Goal: Information Seeking & Learning: Learn about a topic

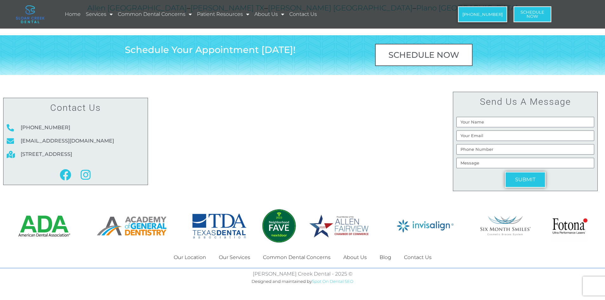
scroll to position [1218, 0]
drag, startPoint x: 137, startPoint y: 135, endPoint x: 493, endPoint y: 140, distance: 356.2
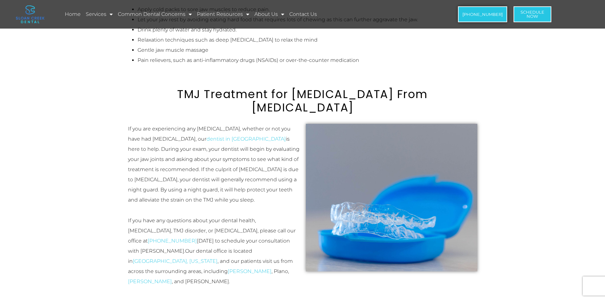
scroll to position [773, 0]
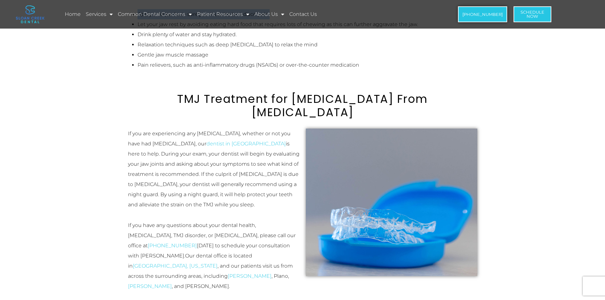
drag, startPoint x: 167, startPoint y: 152, endPoint x: 439, endPoint y: 170, distance: 272.0
click at [439, 70] on div "To minimize jaw clenching and grinding your teeth, reduce your stress level by …" at bounding box center [303, 30] width 356 height 82
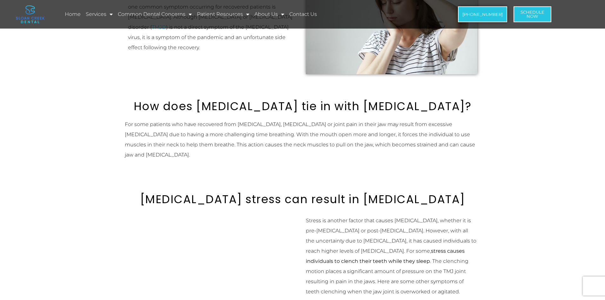
scroll to position [0, 0]
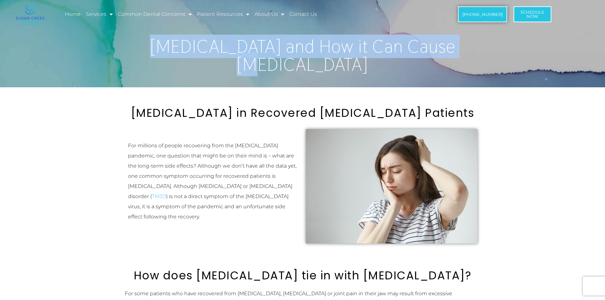
drag, startPoint x: 147, startPoint y: 60, endPoint x: 372, endPoint y: 49, distance: 225.2
click at [467, 58] on h1 "[MEDICAL_DATA] and How it Can Cause [MEDICAL_DATA]" at bounding box center [303, 55] width 356 height 36
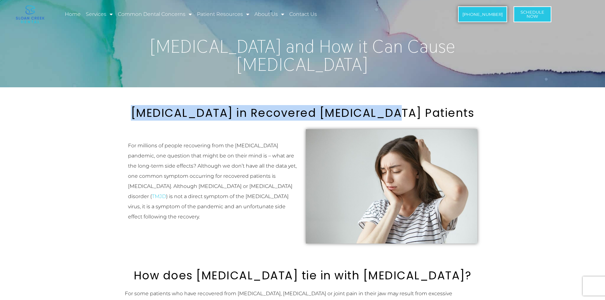
drag, startPoint x: 154, startPoint y: 117, endPoint x: 453, endPoint y: 112, distance: 299.0
click at [463, 117] on h2 "[MEDICAL_DATA] in Recovered [MEDICAL_DATA] Patients" at bounding box center [303, 112] width 356 height 13
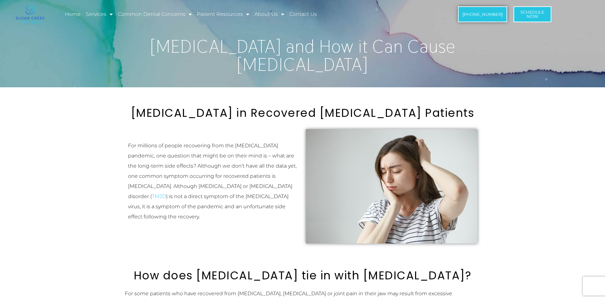
click at [184, 156] on p "For millions of people recovering from the [MEDICAL_DATA] pandemic, one questio…" at bounding box center [214, 181] width 172 height 81
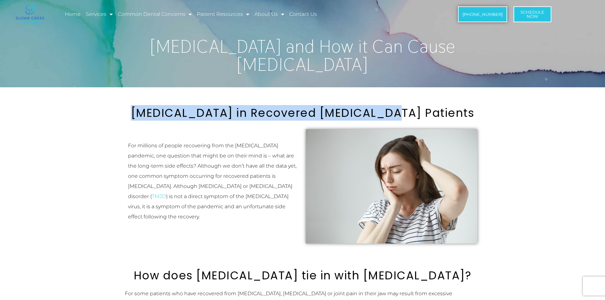
drag, startPoint x: 153, startPoint y: 116, endPoint x: 464, endPoint y: 114, distance: 311.3
click at [464, 114] on h2 "[MEDICAL_DATA] in Recovered [MEDICAL_DATA] Patients" at bounding box center [303, 112] width 356 height 13
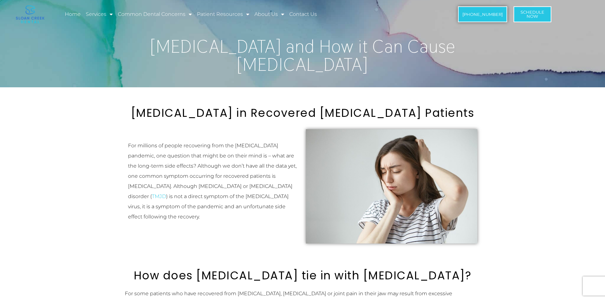
click at [200, 165] on p "For millions of people recovering from the [MEDICAL_DATA] pandemic, one questio…" at bounding box center [214, 181] width 172 height 81
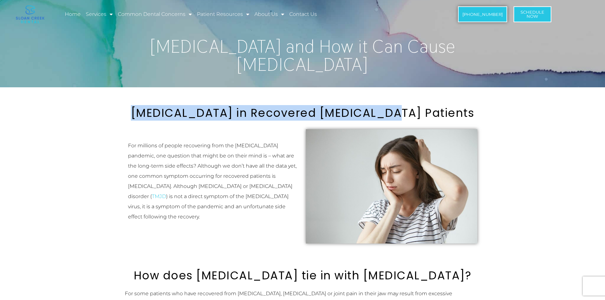
drag, startPoint x: 152, startPoint y: 118, endPoint x: 459, endPoint y: 113, distance: 306.6
click at [459, 113] on h2 "[MEDICAL_DATA] in Recovered [MEDICAL_DATA] Patients" at bounding box center [303, 112] width 356 height 13
click at [221, 120] on h2 "[MEDICAL_DATA] in Recovered [MEDICAL_DATA] Patients" at bounding box center [303, 112] width 356 height 13
drag, startPoint x: 152, startPoint y: 116, endPoint x: 458, endPoint y: 108, distance: 305.7
click at [458, 108] on h2 "[MEDICAL_DATA] in Recovered [MEDICAL_DATA] Patients" at bounding box center [303, 112] width 356 height 13
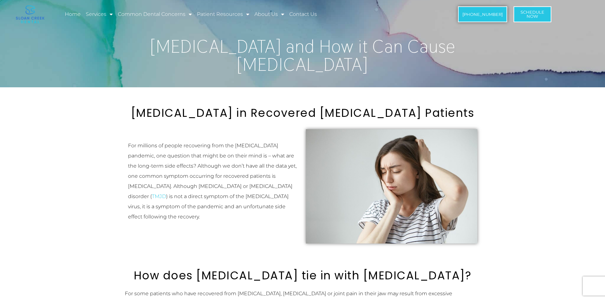
click at [175, 154] on p "For millions of people recovering from the [MEDICAL_DATA] pandemic, one questio…" at bounding box center [214, 181] width 172 height 81
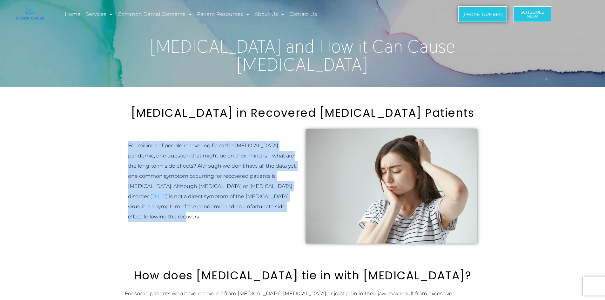
drag, startPoint x: 130, startPoint y: 141, endPoint x: 247, endPoint y: 242, distance: 154.7
click at [247, 222] on p "For millions of people recovering from the [MEDICAL_DATA] pandemic, one questio…" at bounding box center [214, 181] width 172 height 81
click at [155, 141] on p "For millions of people recovering from the [MEDICAL_DATA] pandemic, one questio…" at bounding box center [214, 181] width 172 height 81
click at [142, 142] on p "For millions of people recovering from the [MEDICAL_DATA] pandemic, one questio…" at bounding box center [214, 181] width 172 height 81
drag, startPoint x: 128, startPoint y: 141, endPoint x: 220, endPoint y: 237, distance: 132.8
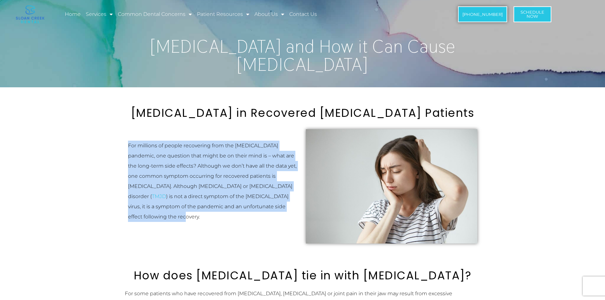
click at [221, 222] on p "For millions of people recovering from the [MEDICAL_DATA] pandemic, one questio…" at bounding box center [214, 181] width 172 height 81
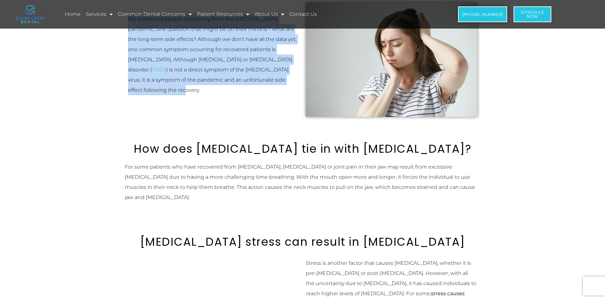
scroll to position [127, 0]
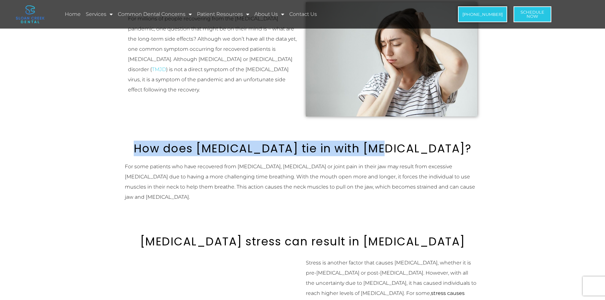
drag, startPoint x: 157, startPoint y: 164, endPoint x: 461, endPoint y: 165, distance: 304.0
click at [461, 155] on h2 "How does [MEDICAL_DATA] tie in with [MEDICAL_DATA]?" at bounding box center [303, 148] width 356 height 13
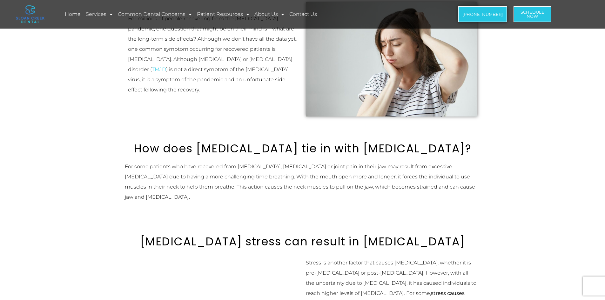
click at [174, 195] on p "For some patients who have recovered from [MEDICAL_DATA], [MEDICAL_DATA] or joi…" at bounding box center [303, 182] width 356 height 41
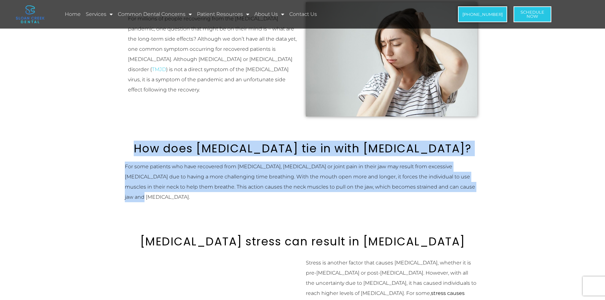
drag, startPoint x: 156, startPoint y: 166, endPoint x: 437, endPoint y: 232, distance: 288.3
click at [412, 202] on p "For some patients who have recovered from [MEDICAL_DATA], [MEDICAL_DATA] or joi…" at bounding box center [303, 182] width 356 height 41
drag, startPoint x: 204, startPoint y: 171, endPoint x: 420, endPoint y: 230, distance: 224.1
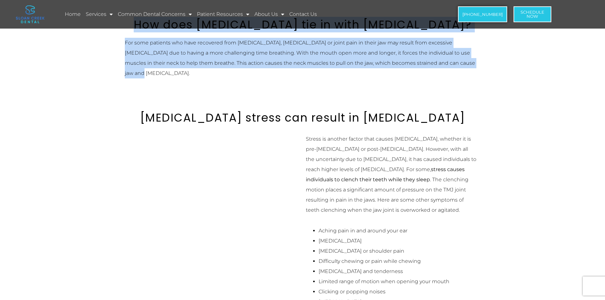
scroll to position [254, 0]
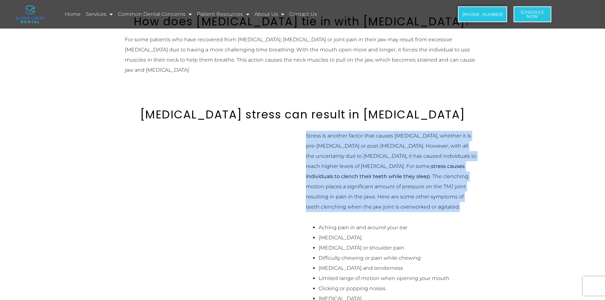
drag, startPoint x: 308, startPoint y: 170, endPoint x: 383, endPoint y: 231, distance: 96.9
click at [405, 212] on p "Stress is another factor that causes [MEDICAL_DATA], whether it is pre-[MEDICAL…" at bounding box center [392, 171] width 172 height 81
click at [333, 169] on p "Stress is another factor that causes [MEDICAL_DATA], whether it is pre-[MEDICAL…" at bounding box center [392, 171] width 172 height 81
drag, startPoint x: 307, startPoint y: 171, endPoint x: 292, endPoint y: 200, distance: 32.7
click at [334, 212] on p "Stress is another factor that causes [MEDICAL_DATA], whether it is pre-[MEDICAL…" at bounding box center [392, 171] width 172 height 81
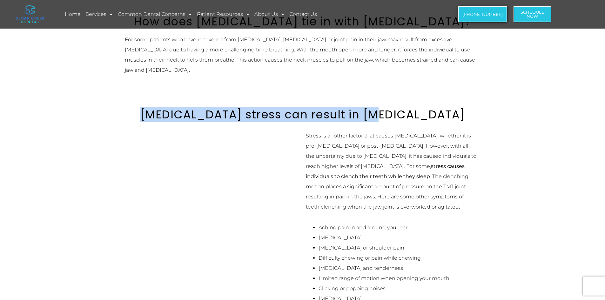
drag, startPoint x: 167, startPoint y: 144, endPoint x: 509, endPoint y: 146, distance: 341.5
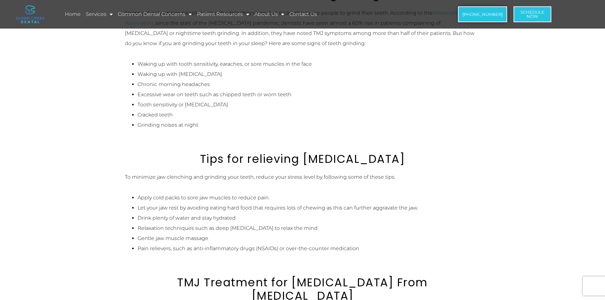
scroll to position [604, 0]
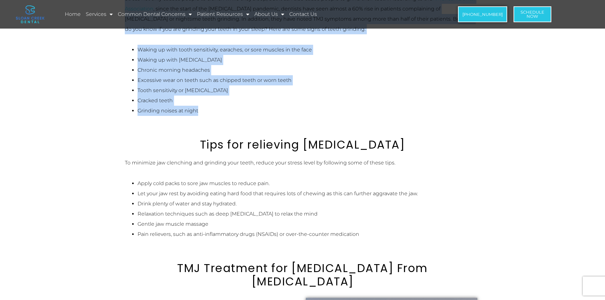
drag, startPoint x: 209, startPoint y: 91, endPoint x: 291, endPoint y: 236, distance: 166.6
click at [348, 262] on div "How does [MEDICAL_DATA] tie in with [MEDICAL_DATA]? For some patients who have …" at bounding box center [303, 61] width 362 height 831
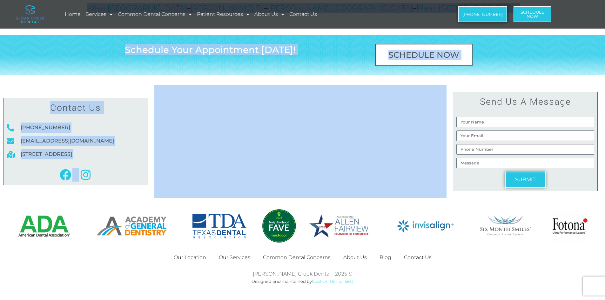
scroll to position [1364, 0]
drag, startPoint x: 210, startPoint y: 142, endPoint x: 347, endPoint y: 202, distance: 149.3
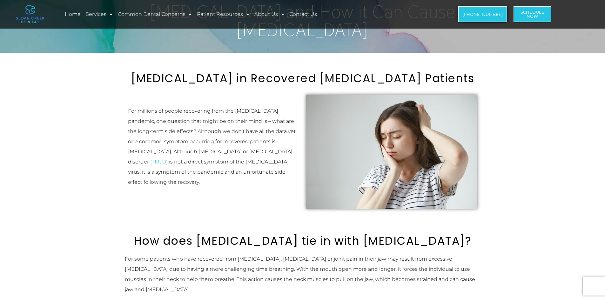
scroll to position [0, 0]
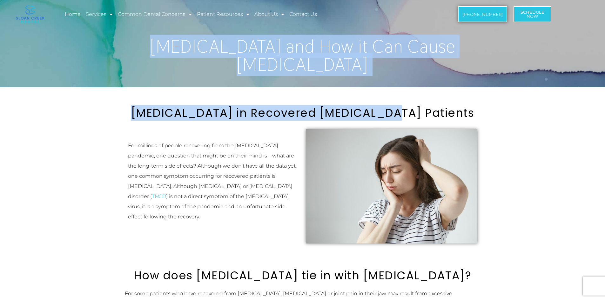
drag, startPoint x: 141, startPoint y: 56, endPoint x: 457, endPoint y: 115, distance: 322.3
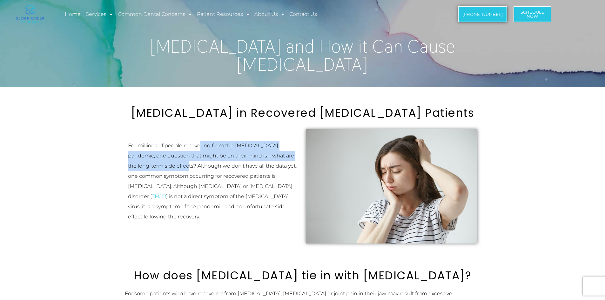
drag, startPoint x: 255, startPoint y: 151, endPoint x: 226, endPoint y: 146, distance: 29.6
click at [261, 167] on p "For millions of people recovering from the [MEDICAL_DATA] pandemic, one questio…" at bounding box center [214, 181] width 172 height 81
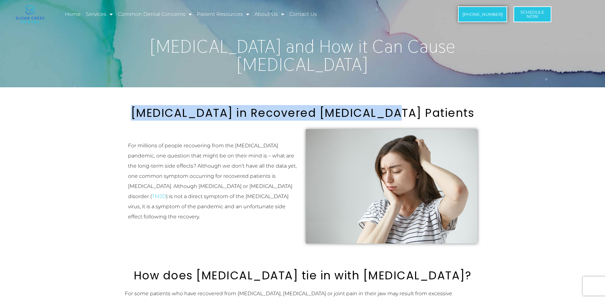
drag, startPoint x: 153, startPoint y: 116, endPoint x: 446, endPoint y: 109, distance: 293.0
click at [477, 116] on h2 "[MEDICAL_DATA] in Recovered [MEDICAL_DATA] Patients" at bounding box center [303, 112] width 356 height 13
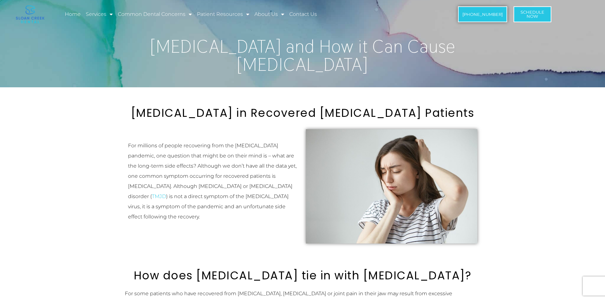
click at [202, 164] on p "For millions of people recovering from the [MEDICAL_DATA] pandemic, one questio…" at bounding box center [214, 181] width 172 height 81
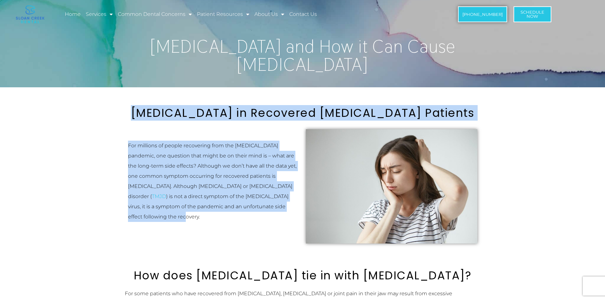
drag, startPoint x: 152, startPoint y: 116, endPoint x: 268, endPoint y: 252, distance: 179.4
click at [268, 250] on div "[MEDICAL_DATA] in Recovered [MEDICAL_DATA] Patients For millions of people reco…" at bounding box center [303, 176] width 362 height 147
click at [195, 117] on h2 "[MEDICAL_DATA] in Recovered [MEDICAL_DATA] Patients" at bounding box center [303, 112] width 356 height 13
drag, startPoint x: 153, startPoint y: 115, endPoint x: 247, endPoint y: 236, distance: 153.0
click at [247, 236] on div "[MEDICAL_DATA] in Recovered [MEDICAL_DATA] Patients For millions of people reco…" at bounding box center [303, 176] width 362 height 147
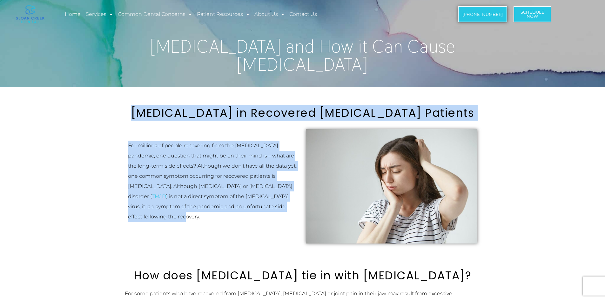
click at [173, 141] on p "For millions of people recovering from the [MEDICAL_DATA] pandemic, one questio…" at bounding box center [214, 181] width 172 height 81
drag, startPoint x: 154, startPoint y: 116, endPoint x: 247, endPoint y: 236, distance: 152.1
click at [248, 237] on div "[MEDICAL_DATA] in Recovered [MEDICAL_DATA] Patients For millions of people reco…" at bounding box center [303, 176] width 362 height 147
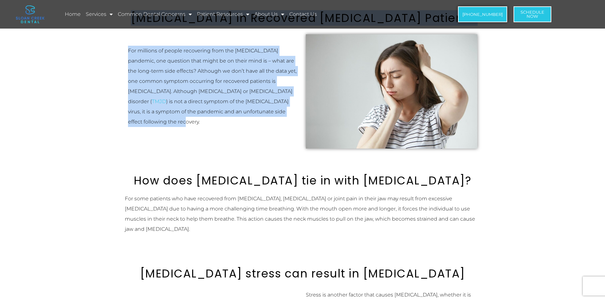
scroll to position [95, 0]
click at [222, 137] on div "For millions of people recovering from the [MEDICAL_DATA] pandemic, one questio…" at bounding box center [214, 91] width 172 height 92
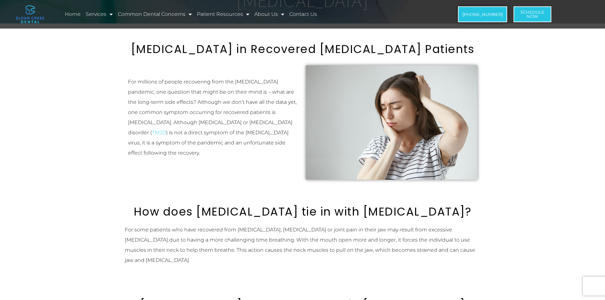
scroll to position [64, 0]
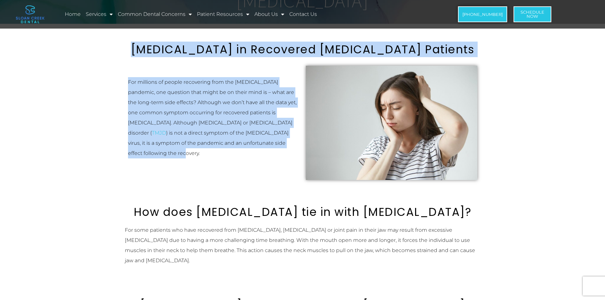
drag, startPoint x: 153, startPoint y: 53, endPoint x: 221, endPoint y: 177, distance: 141.0
click at [221, 177] on div "[MEDICAL_DATA] in Recovered [MEDICAL_DATA] Patients For millions of people reco…" at bounding box center [303, 113] width 362 height 147
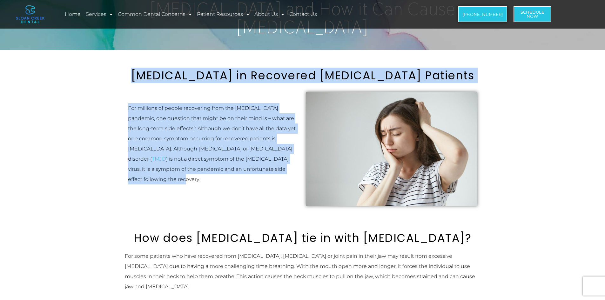
scroll to position [32, 0]
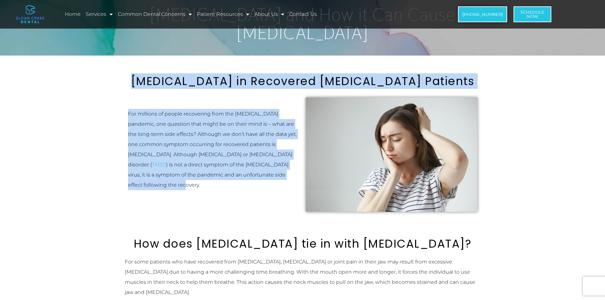
click at [161, 84] on h2 "[MEDICAL_DATA] in Recovered [MEDICAL_DATA] Patients" at bounding box center [303, 81] width 356 height 13
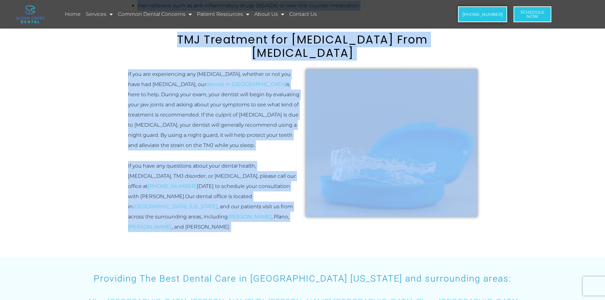
scroll to position [897, 0]
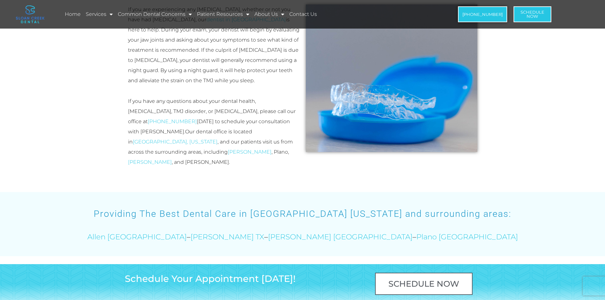
drag, startPoint x: 153, startPoint y: 85, endPoint x: 503, endPoint y: 162, distance: 357.8
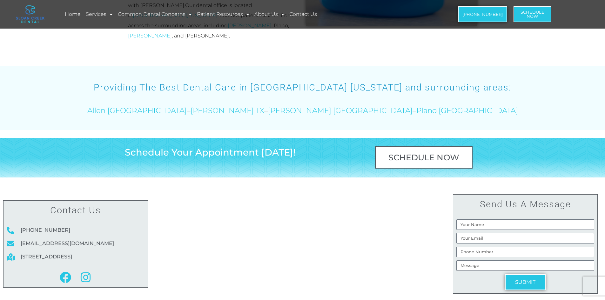
scroll to position [1024, 0]
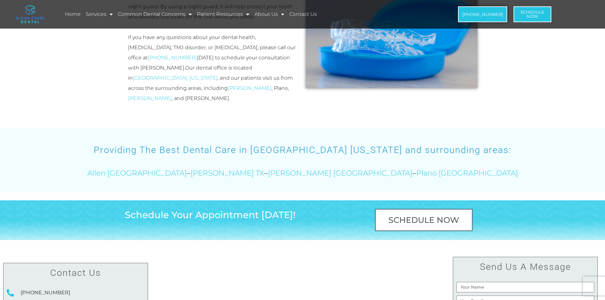
scroll to position [961, 0]
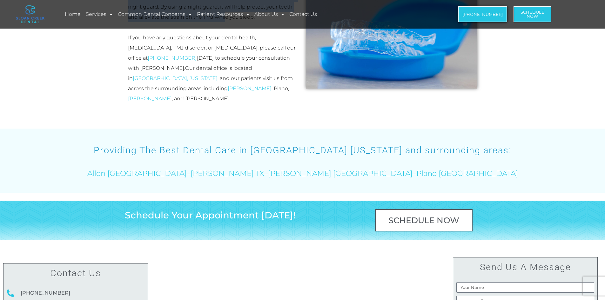
drag, startPoint x: 145, startPoint y: 99, endPoint x: 184, endPoint y: 241, distance: 146.8
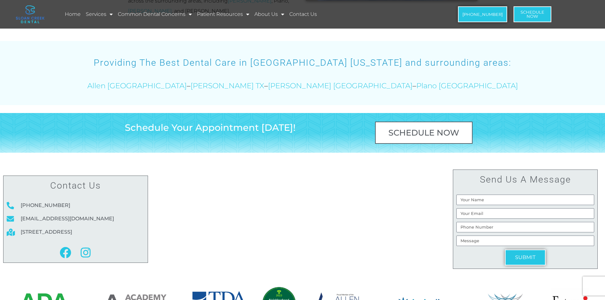
scroll to position [1056, 0]
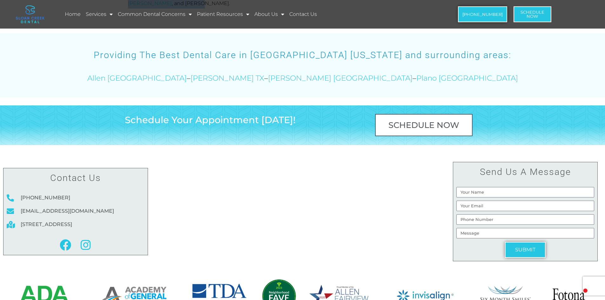
drag, startPoint x: 129, startPoint y: 167, endPoint x: 275, endPoint y: 243, distance: 164.3
drag, startPoint x: 130, startPoint y: 143, endPoint x: 296, endPoint y: 240, distance: 192.2
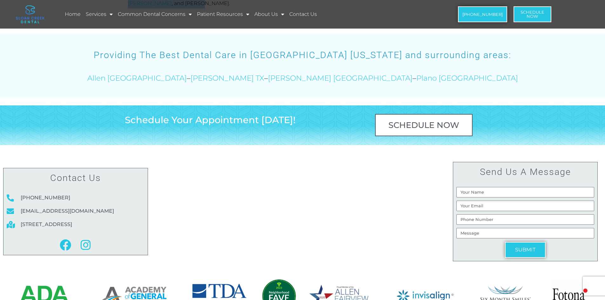
drag, startPoint x: 175, startPoint y: 120, endPoint x: 282, endPoint y: 243, distance: 163.2
drag, startPoint x: 174, startPoint y: 119, endPoint x: 285, endPoint y: 246, distance: 168.4
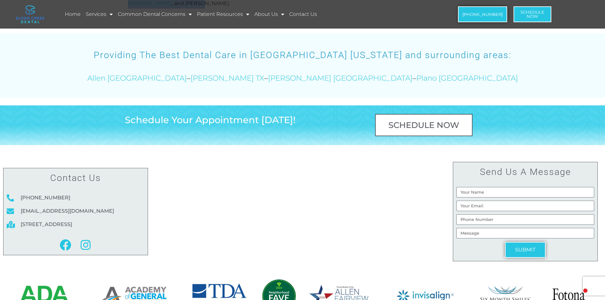
drag, startPoint x: 174, startPoint y: 118, endPoint x: 186, endPoint y: 145, distance: 28.9
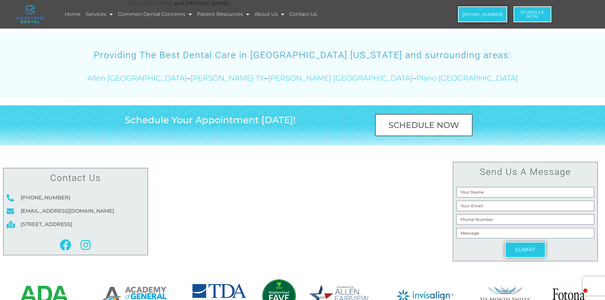
drag, startPoint x: 174, startPoint y: 120, endPoint x: 182, endPoint y: 147, distance: 27.4
drag, startPoint x: 175, startPoint y: 119, endPoint x: 194, endPoint y: 149, distance: 35.0
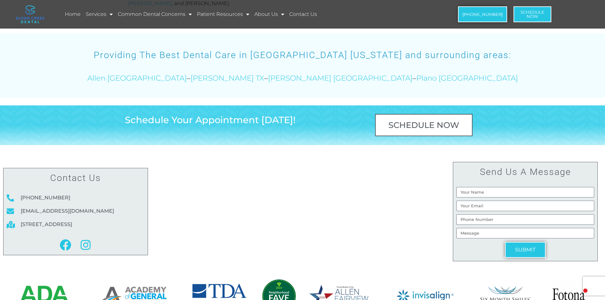
drag, startPoint x: 208, startPoint y: 118, endPoint x: 192, endPoint y: 120, distance: 16.4
drag, startPoint x: 174, startPoint y: 119, endPoint x: 277, endPoint y: 241, distance: 160.0
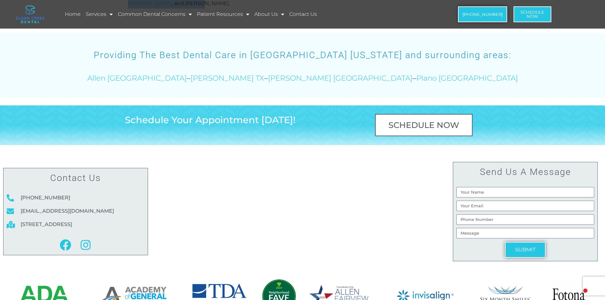
drag, startPoint x: 174, startPoint y: 119, endPoint x: 257, endPoint y: 217, distance: 128.0
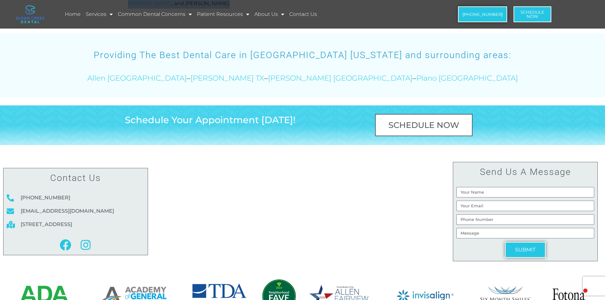
drag, startPoint x: 174, startPoint y: 119, endPoint x: 236, endPoint y: 188, distance: 92.7
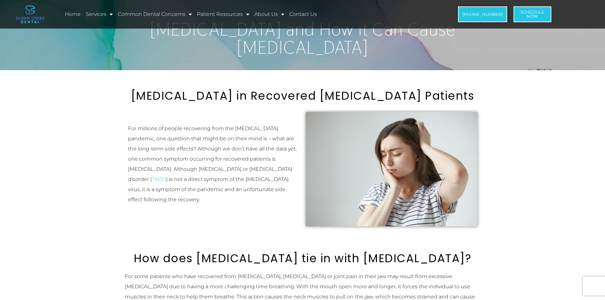
scroll to position [0, 0]
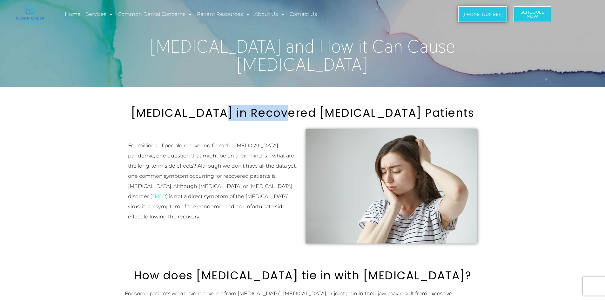
drag, startPoint x: 247, startPoint y: 112, endPoint x: 332, endPoint y: 107, distance: 84.7
click at [332, 107] on h2 "[MEDICAL_DATA] in Recovered [MEDICAL_DATA] Patients" at bounding box center [303, 112] width 356 height 13
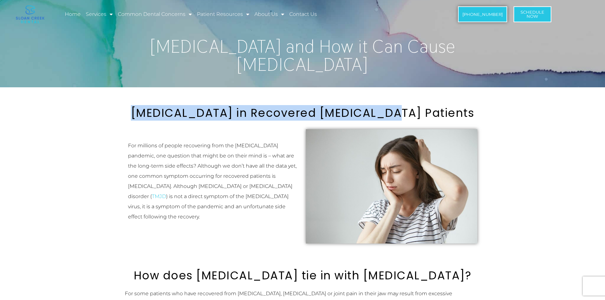
drag, startPoint x: 152, startPoint y: 116, endPoint x: 477, endPoint y: 118, distance: 324.7
click at [477, 118] on h2 "[MEDICAL_DATA] in Recovered [MEDICAL_DATA] Patients" at bounding box center [303, 112] width 356 height 13
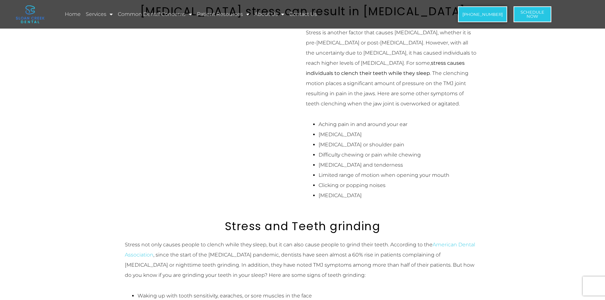
scroll to position [318, 0]
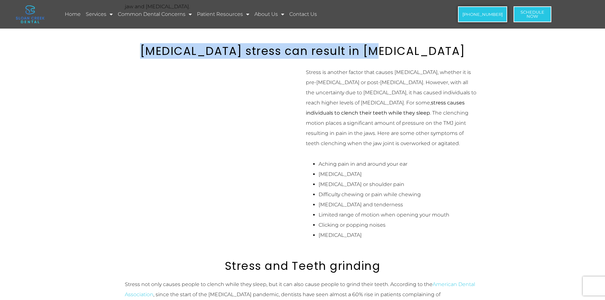
drag, startPoint x: 169, startPoint y: 81, endPoint x: 437, endPoint y: 81, distance: 268.8
click at [437, 58] on h2 "[MEDICAL_DATA] stress can result in [MEDICAL_DATA]" at bounding box center [303, 50] width 356 height 13
drag, startPoint x: 211, startPoint y: 86, endPoint x: 206, endPoint y: 81, distance: 7.2
click at [211, 58] on h2 "[MEDICAL_DATA] stress can result in [MEDICAL_DATA]" at bounding box center [303, 50] width 356 height 13
click at [181, 58] on h2 "[MEDICAL_DATA] stress can result in [MEDICAL_DATA]" at bounding box center [303, 50] width 356 height 13
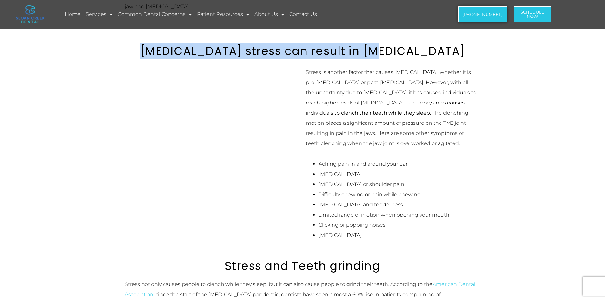
drag, startPoint x: 167, startPoint y: 79, endPoint x: 308, endPoint y: 126, distance: 148.6
click at [437, 58] on h2 "[MEDICAL_DATA] stress can result in [MEDICAL_DATA]" at bounding box center [303, 50] width 356 height 13
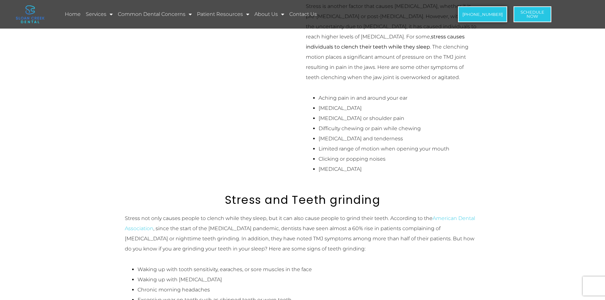
scroll to position [349, 0]
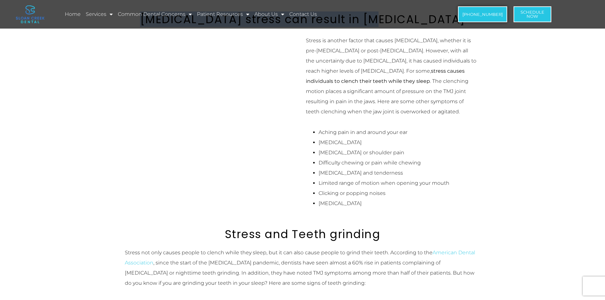
click at [228, 26] on h2 "[MEDICAL_DATA] stress can result in [MEDICAL_DATA]" at bounding box center [303, 19] width 356 height 13
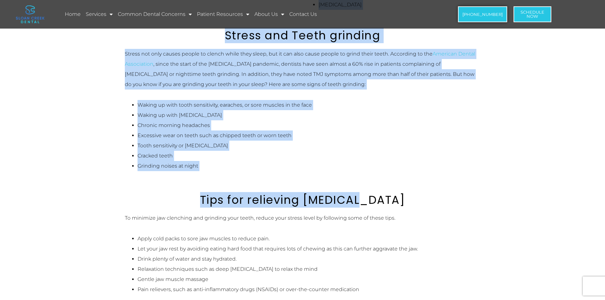
scroll to position [593, 0]
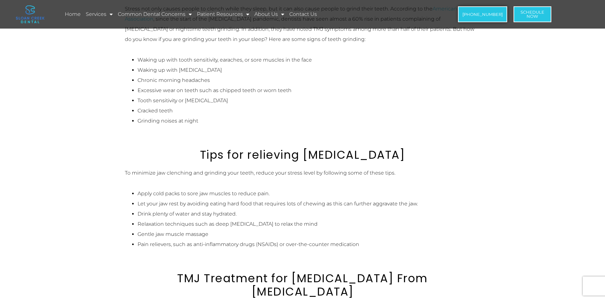
drag, startPoint x: 168, startPoint y: 49, endPoint x: 422, endPoint y: 101, distance: 258.9
click at [422, 101] on div "How does [MEDICAL_DATA] tie in with [MEDICAL_DATA]? For some patients who have …" at bounding box center [303, 72] width 362 height 831
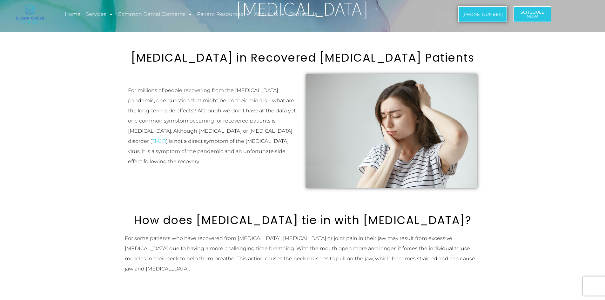
scroll to position [0, 0]
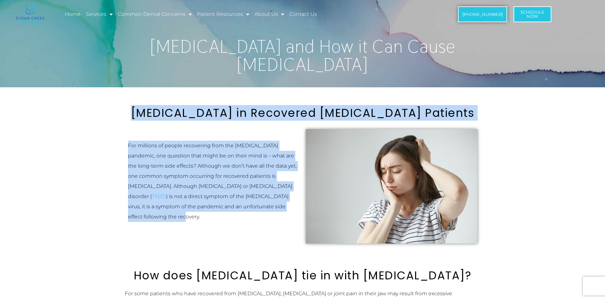
drag, startPoint x: 151, startPoint y: 117, endPoint x: 259, endPoint y: 239, distance: 163.2
click at [266, 243] on div "[MEDICAL_DATA] in Recovered [MEDICAL_DATA] Patients For millions of people reco…" at bounding box center [303, 176] width 362 height 147
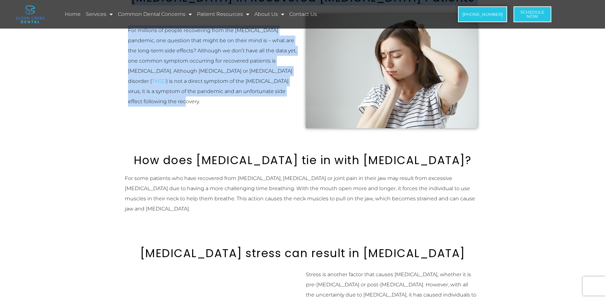
scroll to position [64, 0]
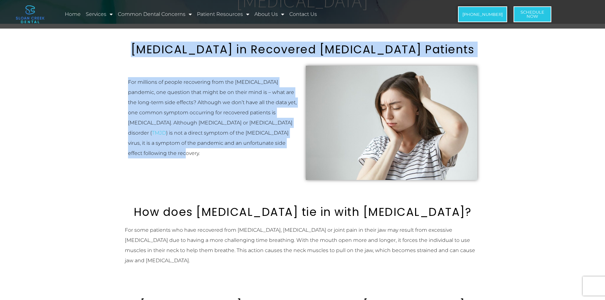
click at [174, 56] on h2 "[MEDICAL_DATA] in Recovered [MEDICAL_DATA] Patients" at bounding box center [303, 49] width 356 height 13
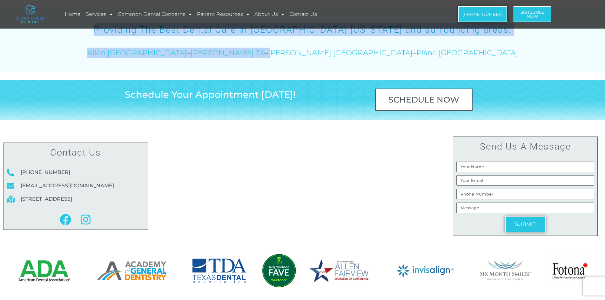
scroll to position [1240, 0]
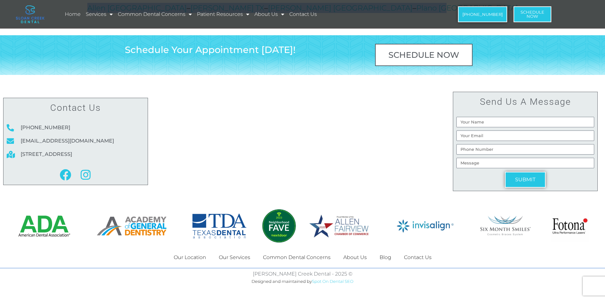
drag, startPoint x: 152, startPoint y: 58, endPoint x: 426, endPoint y: 134, distance: 283.6
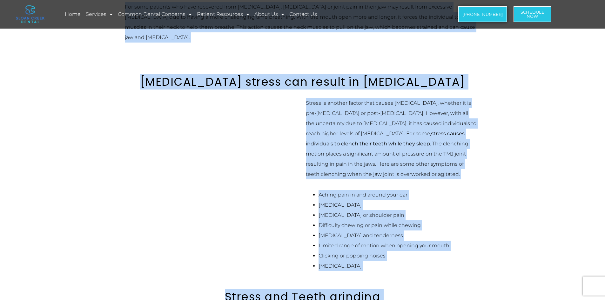
scroll to position [160, 0]
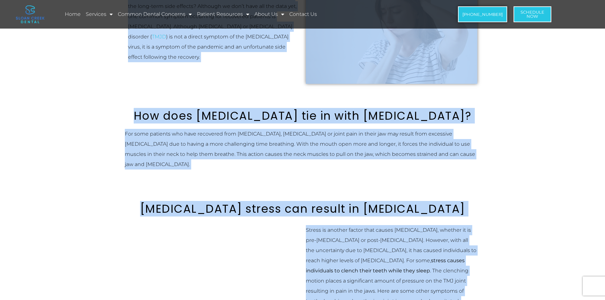
drag, startPoint x: 302, startPoint y: 166, endPoint x: 302, endPoint y: 170, distance: 3.2
click at [302, 167] on p "For some patients who have recovered from [MEDICAL_DATA], [MEDICAL_DATA] or joi…" at bounding box center [303, 149] width 356 height 41
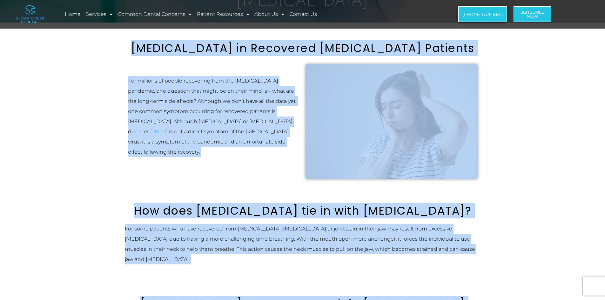
scroll to position [64, 0]
click at [213, 120] on p "For millions of people recovering from the [MEDICAL_DATA] pandemic, one questio…" at bounding box center [214, 116] width 172 height 81
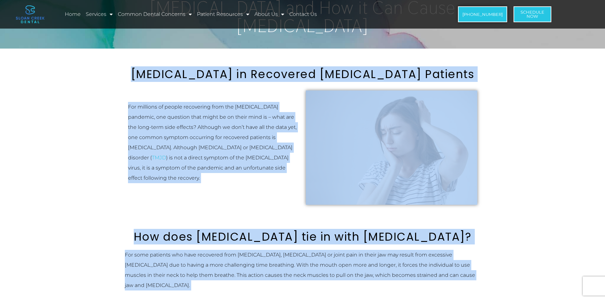
scroll to position [0, 0]
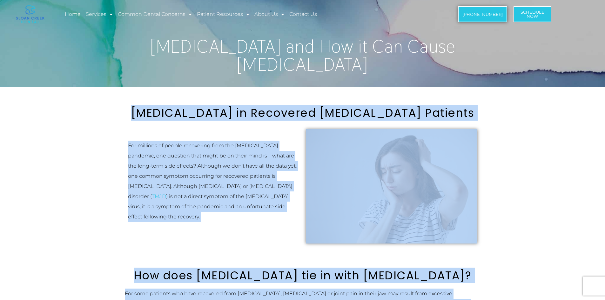
click at [225, 116] on h2 "[MEDICAL_DATA] in Recovered [MEDICAL_DATA] Patients" at bounding box center [303, 112] width 356 height 13
click at [275, 115] on h2 "[MEDICAL_DATA] in Recovered [MEDICAL_DATA] Patients" at bounding box center [303, 112] width 356 height 13
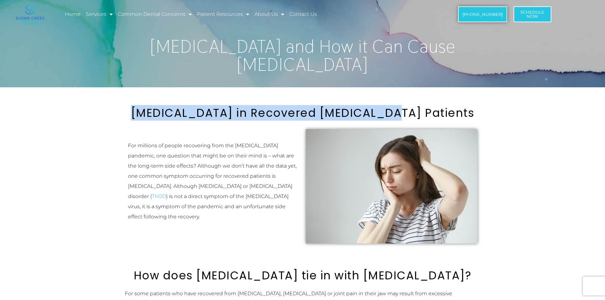
drag, startPoint x: 154, startPoint y: 117, endPoint x: 458, endPoint y: 113, distance: 304.7
click at [458, 113] on h2 "[MEDICAL_DATA] in Recovered [MEDICAL_DATA] Patients" at bounding box center [303, 112] width 356 height 13
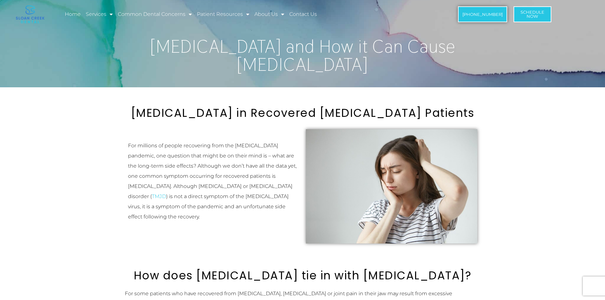
click at [196, 130] on div "[MEDICAL_DATA] in Recovered [MEDICAL_DATA] Patients For millions of people reco…" at bounding box center [303, 176] width 362 height 147
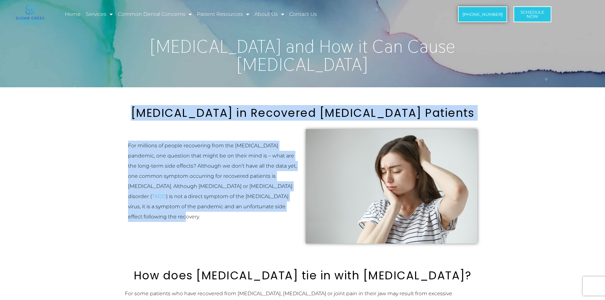
drag, startPoint x: 153, startPoint y: 116, endPoint x: 226, endPoint y: 238, distance: 141.6
click at [226, 238] on div "[MEDICAL_DATA] in Recovered [MEDICAL_DATA] Patients For millions of people reco…" at bounding box center [303, 176] width 362 height 147
drag, startPoint x: 184, startPoint y: 119, endPoint x: 199, endPoint y: 118, distance: 15.6
click at [184, 119] on h2 "[MEDICAL_DATA] in Recovered [MEDICAL_DATA] Patients" at bounding box center [303, 112] width 356 height 13
click at [172, 114] on h2 "[MEDICAL_DATA] in Recovered [MEDICAL_DATA] Patients" at bounding box center [303, 112] width 356 height 13
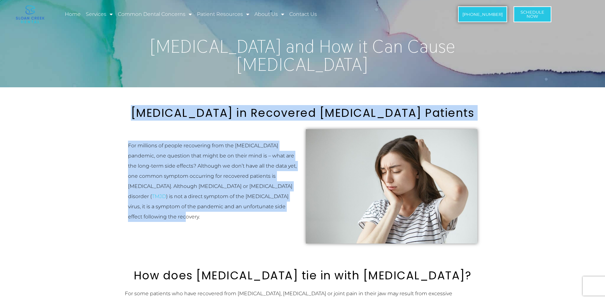
drag, startPoint x: 152, startPoint y: 114, endPoint x: 218, endPoint y: 242, distance: 143.4
click at [218, 242] on div "[MEDICAL_DATA] in Recovered [MEDICAL_DATA] Patients For millions of people reco…" at bounding box center [303, 176] width 362 height 147
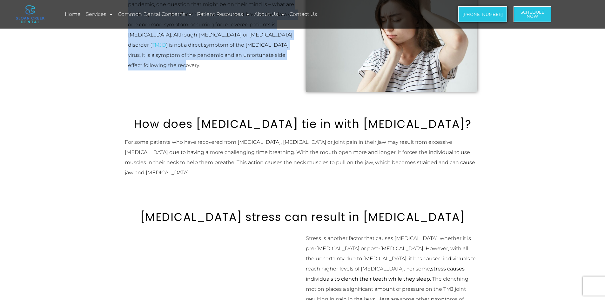
scroll to position [159, 0]
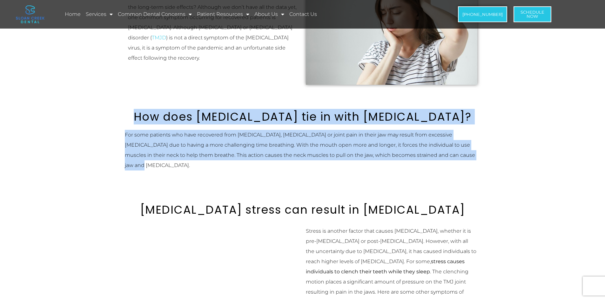
drag, startPoint x: 157, startPoint y: 133, endPoint x: 423, endPoint y: 197, distance: 274.1
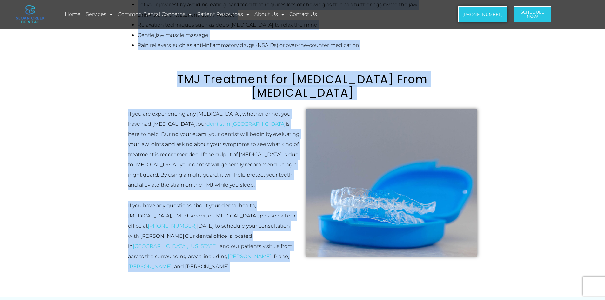
scroll to position [820, 0]
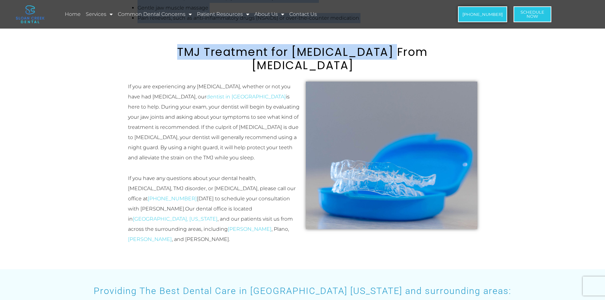
drag, startPoint x: 169, startPoint y: 115, endPoint x: 400, endPoint y: 223, distance: 254.7
